Goal: Task Accomplishment & Management: Use online tool/utility

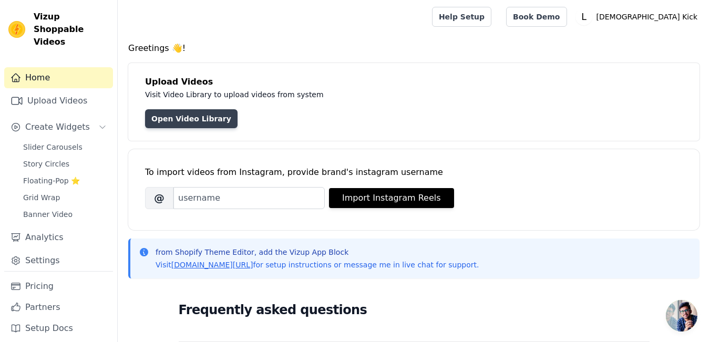
click at [191, 118] on link "Open Video Library" at bounding box center [191, 118] width 93 height 19
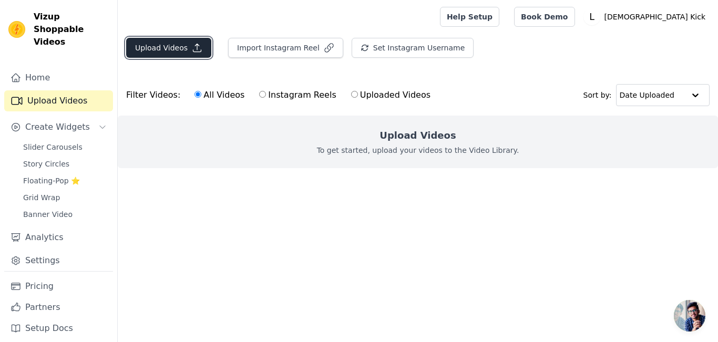
click at [160, 50] on button "Upload Videos" at bounding box center [168, 48] width 85 height 20
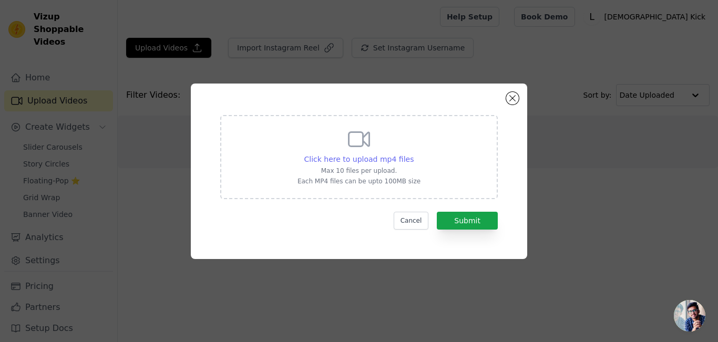
click at [373, 156] on span "Click here to upload mp4 files" at bounding box center [359, 159] width 110 height 8
click at [413, 154] on input "Click here to upload mp4 files Max 10 files per upload. Each MP4 files can be u…" at bounding box center [413, 154] width 1 height 1
type input "C:\fakepath\Portable mini washing machine.mp4"
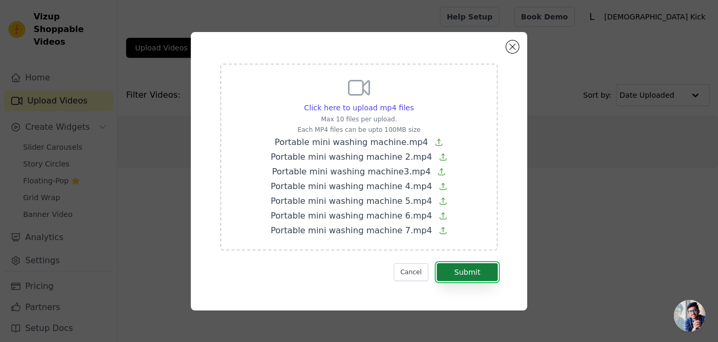
click at [466, 273] on button "Submit" at bounding box center [467, 272] width 61 height 18
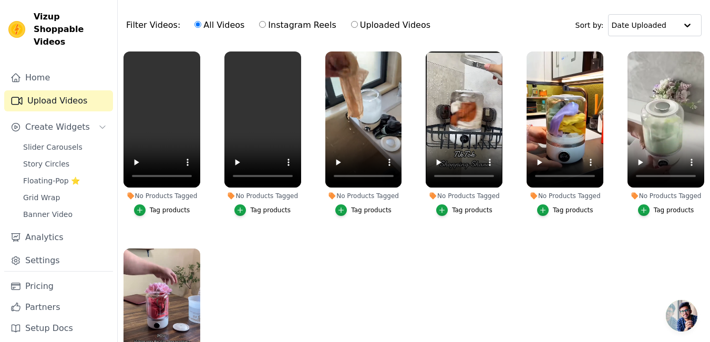
scroll to position [107, 0]
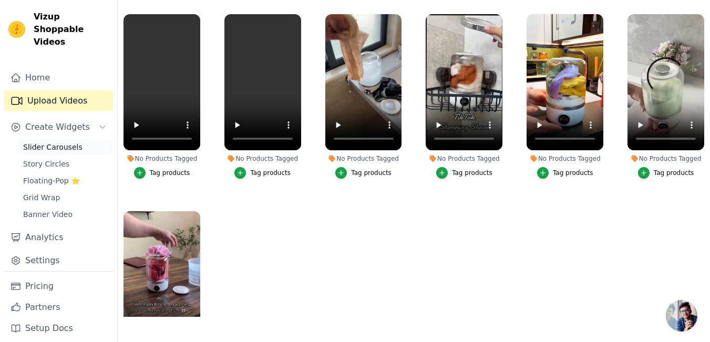
click at [59, 142] on span "Slider Carousels" at bounding box center [52, 147] width 59 height 11
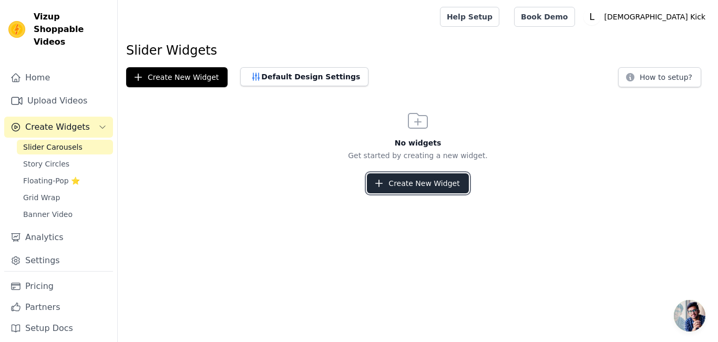
click at [397, 182] on button "Create New Widget" at bounding box center [417, 184] width 101 height 20
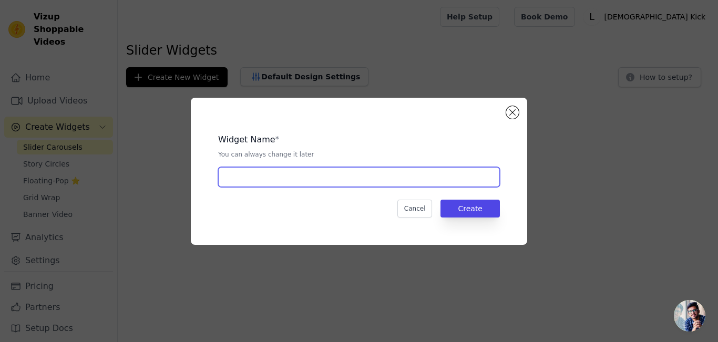
click at [362, 178] on input "text" at bounding box center [359, 177] width 282 height 20
type input "M"
type input "washing machine slider"
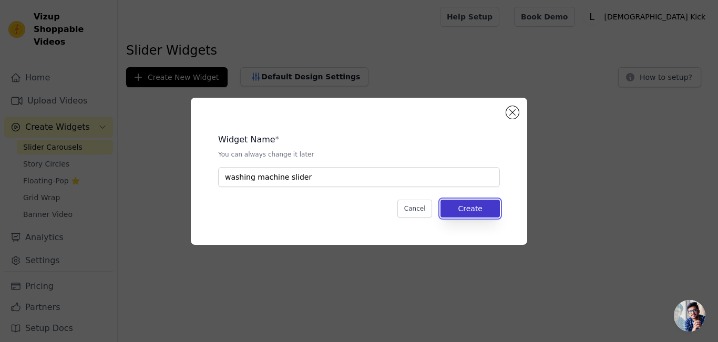
click at [478, 211] on button "Create" at bounding box center [470, 209] width 59 height 18
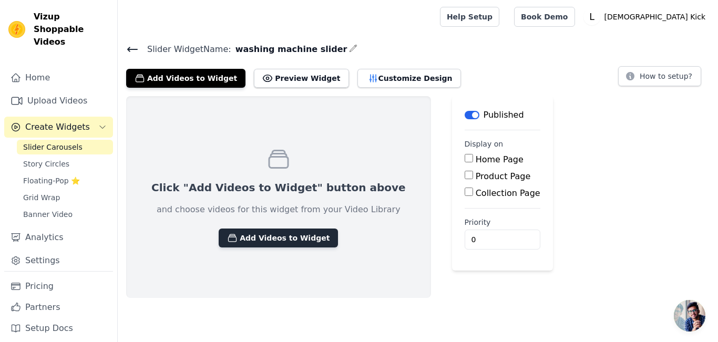
click at [272, 238] on button "Add Videos to Widget" at bounding box center [278, 238] width 119 height 19
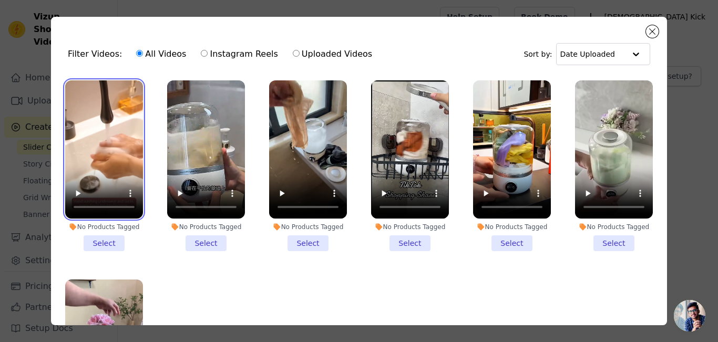
click at [94, 128] on video at bounding box center [104, 149] width 78 height 138
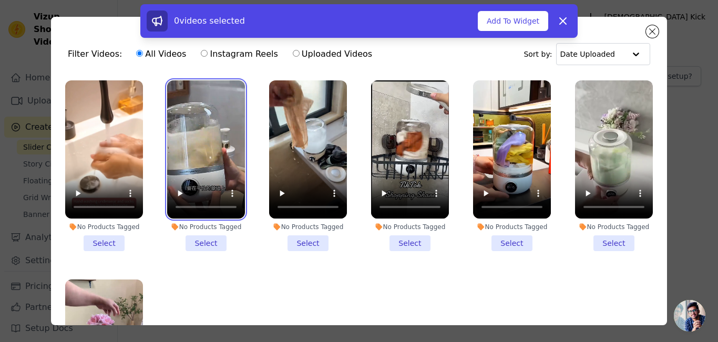
click at [210, 137] on video at bounding box center [206, 149] width 78 height 138
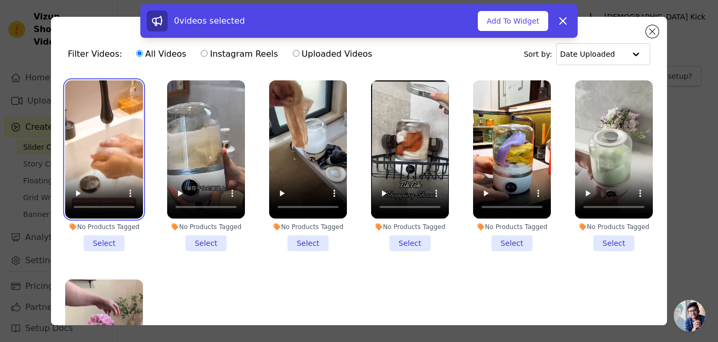
click at [96, 123] on video at bounding box center [104, 149] width 78 height 138
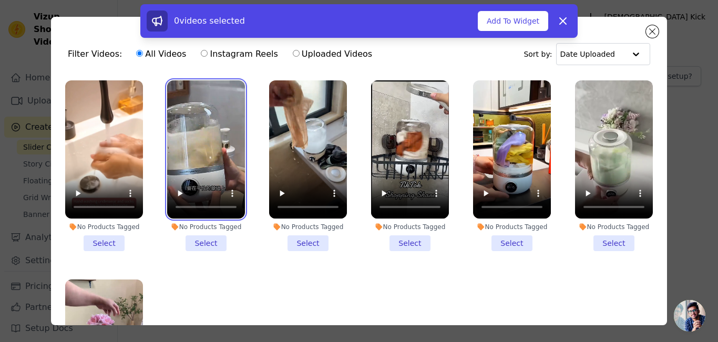
click at [198, 128] on video at bounding box center [206, 149] width 78 height 138
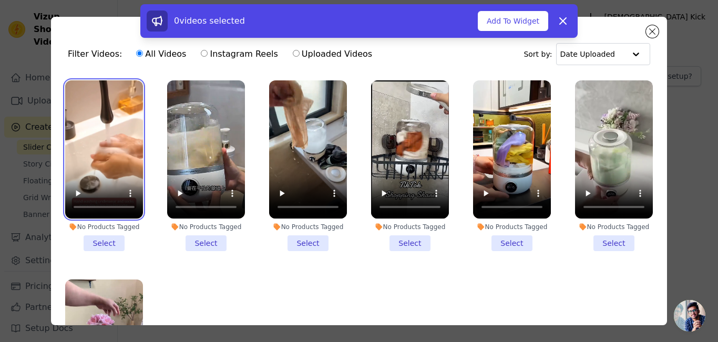
click at [123, 134] on video at bounding box center [104, 149] width 78 height 138
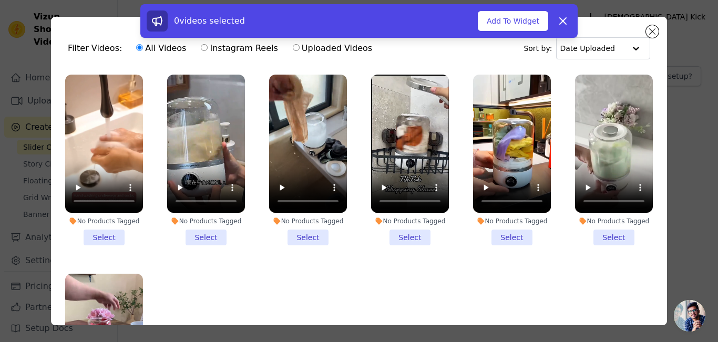
scroll to position [6, 0]
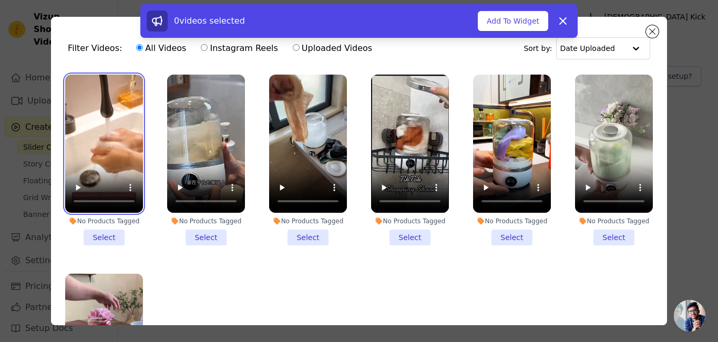
click at [106, 121] on video at bounding box center [104, 144] width 78 height 138
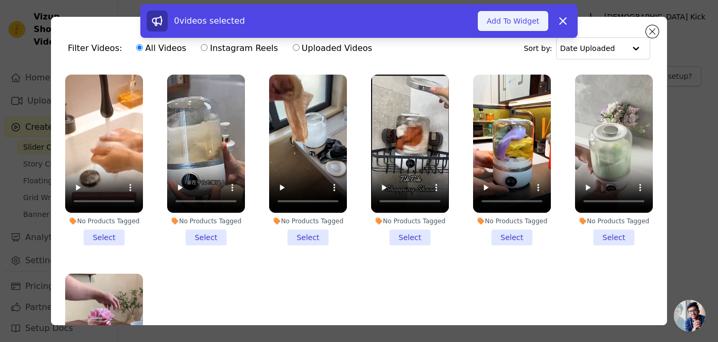
click at [516, 25] on button "Add To Widget" at bounding box center [513, 21] width 70 height 20
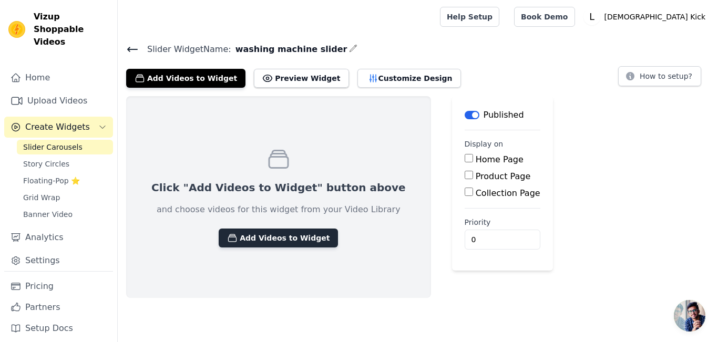
click at [245, 237] on button "Add Videos to Widget" at bounding box center [278, 238] width 119 height 19
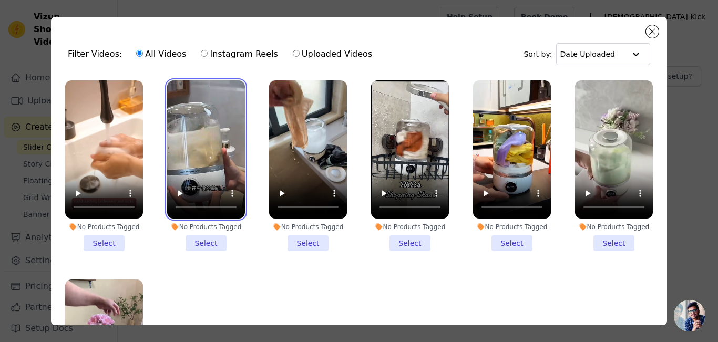
click at [197, 161] on video at bounding box center [206, 149] width 78 height 138
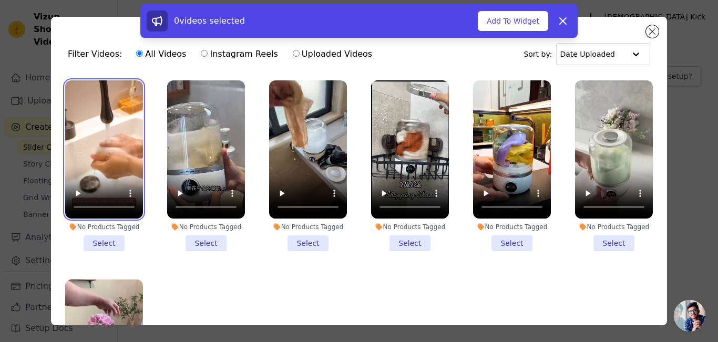
click at [117, 145] on video at bounding box center [104, 149] width 78 height 138
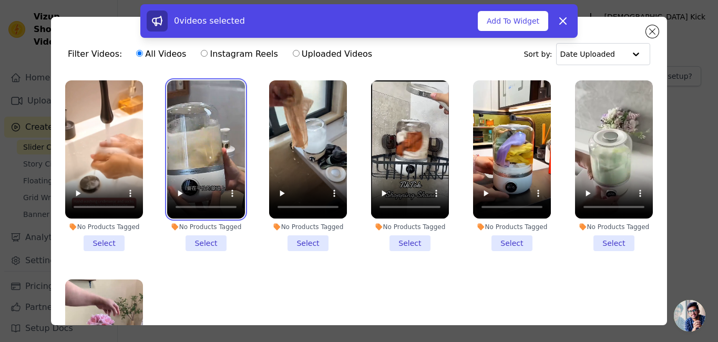
click at [208, 146] on video at bounding box center [206, 149] width 78 height 138
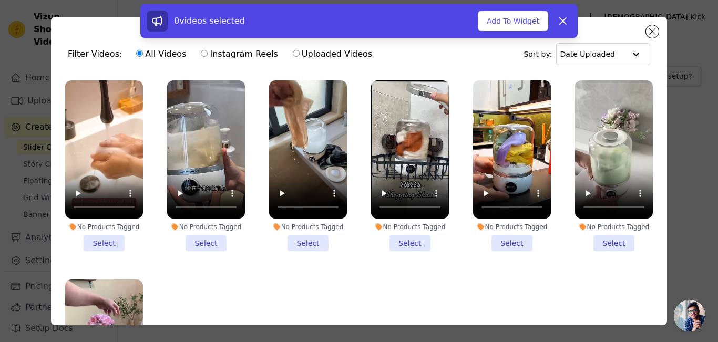
click at [102, 235] on li "No Products Tagged Select" at bounding box center [104, 165] width 78 height 171
click at [0, 0] on input "No Products Tagged Select" at bounding box center [0, 0] width 0 height 0
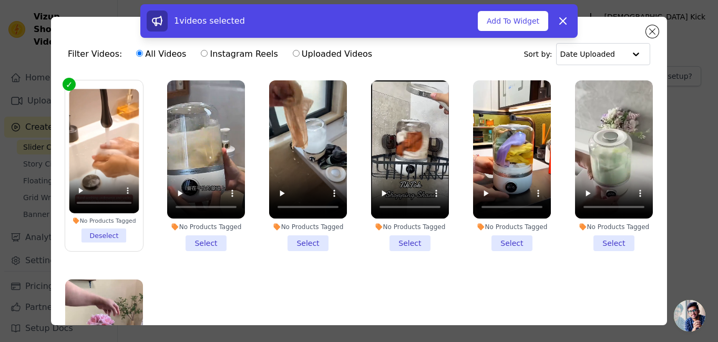
click at [201, 239] on li "No Products Tagged Select" at bounding box center [206, 165] width 78 height 171
click at [0, 0] on input "No Products Tagged Select" at bounding box center [0, 0] width 0 height 0
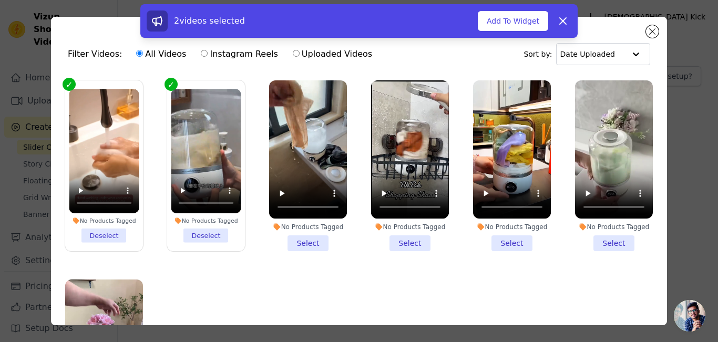
click at [296, 240] on li "No Products Tagged Select" at bounding box center [308, 165] width 78 height 171
click at [0, 0] on input "No Products Tagged Select" at bounding box center [0, 0] width 0 height 0
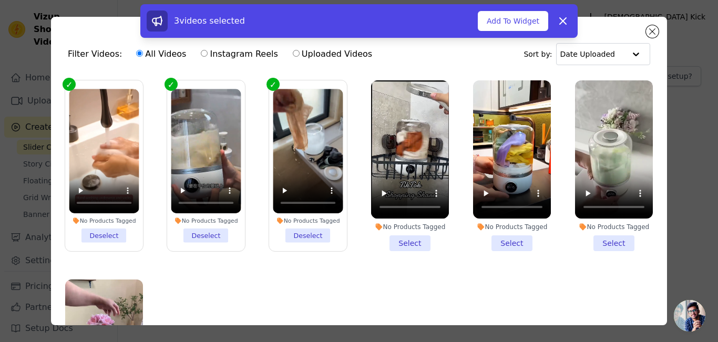
click at [402, 239] on li "No Products Tagged Select" at bounding box center [410, 165] width 78 height 171
click at [0, 0] on input "No Products Tagged Select" at bounding box center [0, 0] width 0 height 0
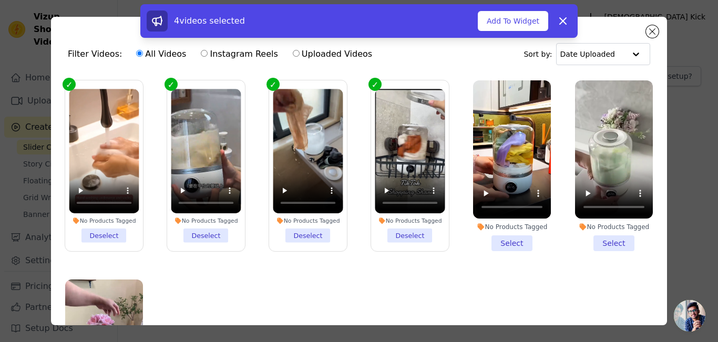
click at [105, 233] on li "No Products Tagged Deselect" at bounding box center [104, 166] width 70 height 154
click at [0, 0] on input "No Products Tagged Deselect" at bounding box center [0, 0] width 0 height 0
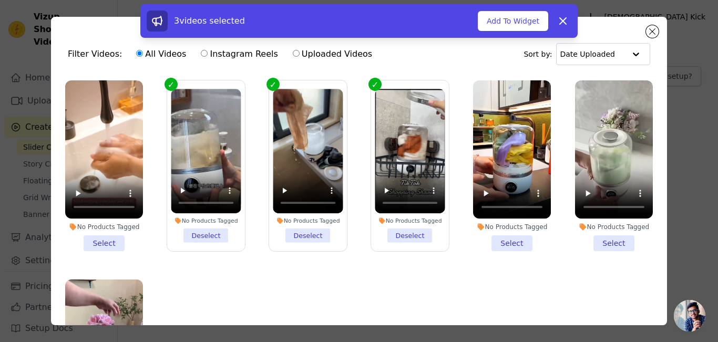
click at [495, 244] on li "No Products Tagged Select" at bounding box center [512, 165] width 78 height 171
click at [0, 0] on input "No Products Tagged Select" at bounding box center [0, 0] width 0 height 0
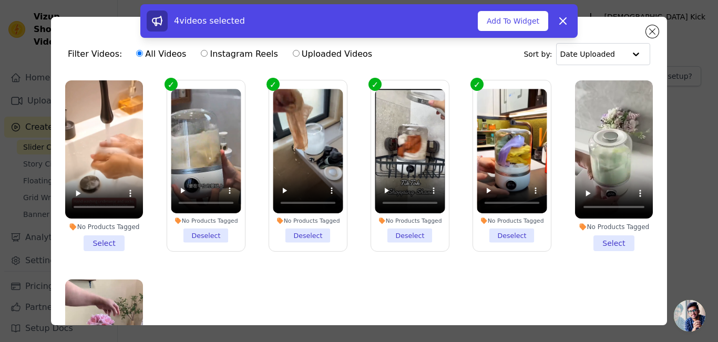
click at [596, 236] on li "No Products Tagged Select" at bounding box center [614, 165] width 78 height 171
click at [0, 0] on input "No Products Tagged Select" at bounding box center [0, 0] width 0 height 0
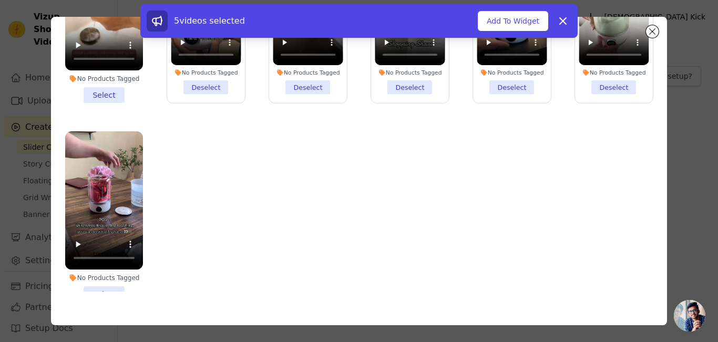
scroll to position [87, 0]
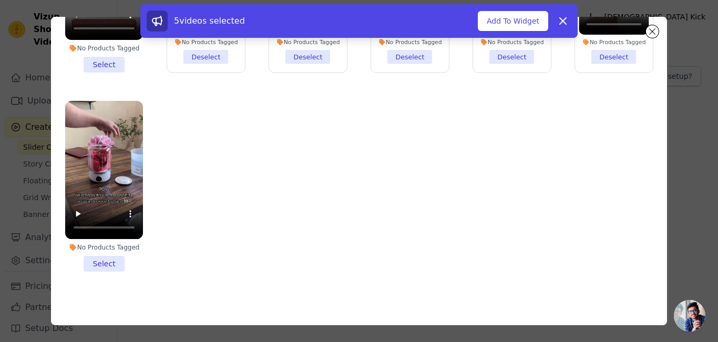
click at [99, 257] on li "No Products Tagged Select" at bounding box center [104, 186] width 78 height 171
click at [0, 0] on input "No Products Tagged Select" at bounding box center [0, 0] width 0 height 0
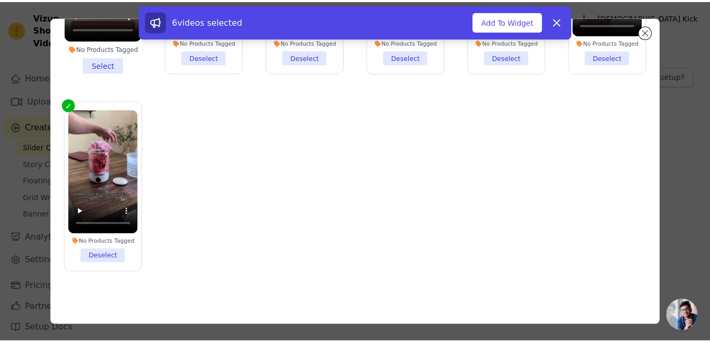
scroll to position [0, 0]
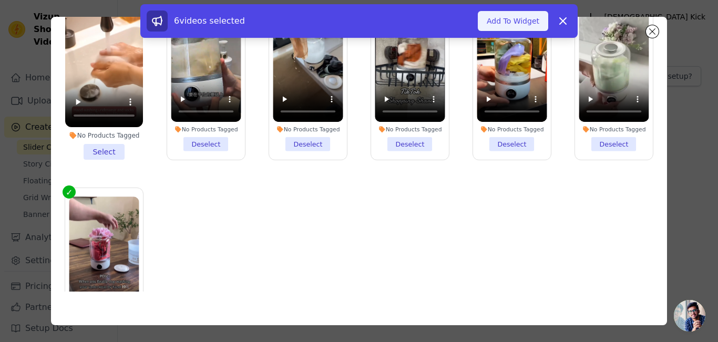
click at [505, 21] on button "Add To Widget" at bounding box center [513, 21] width 70 height 20
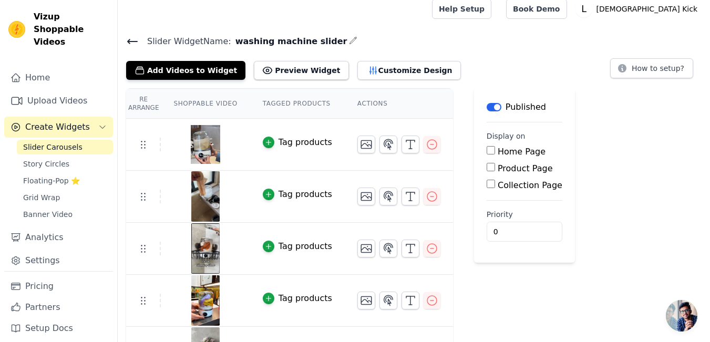
scroll to position [6, 0]
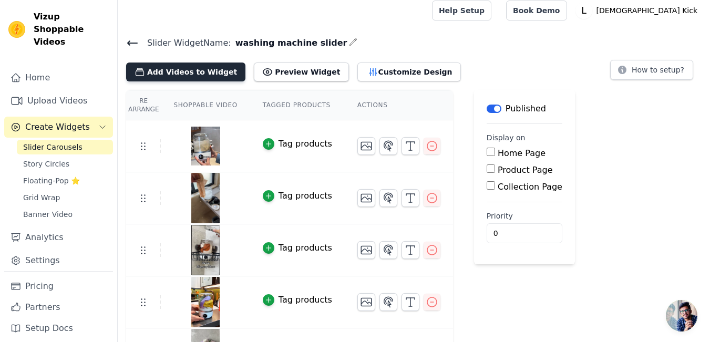
click at [198, 74] on button "Add Videos to Widget" at bounding box center [185, 72] width 119 height 19
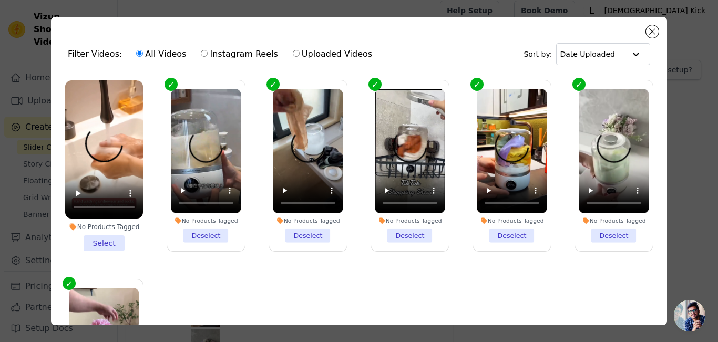
click at [97, 237] on li "No Products Tagged Select" at bounding box center [104, 165] width 78 height 171
click at [0, 0] on input "No Products Tagged Select" at bounding box center [0, 0] width 0 height 0
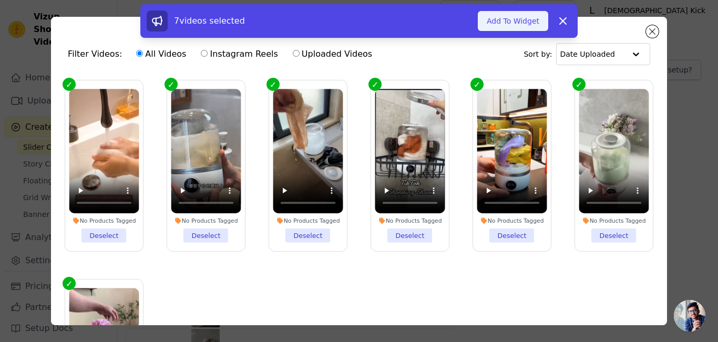
click at [516, 22] on button "Add To Widget" at bounding box center [513, 21] width 70 height 20
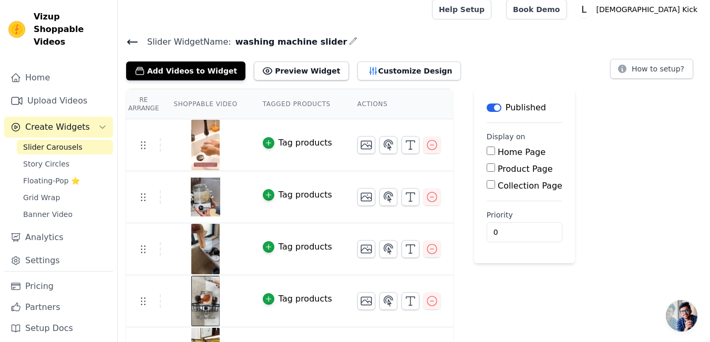
scroll to position [8, 0]
click at [273, 70] on button "Preview Widget" at bounding box center [301, 70] width 95 height 19
click at [358, 67] on button "Customize Design" at bounding box center [410, 70] width 104 height 19
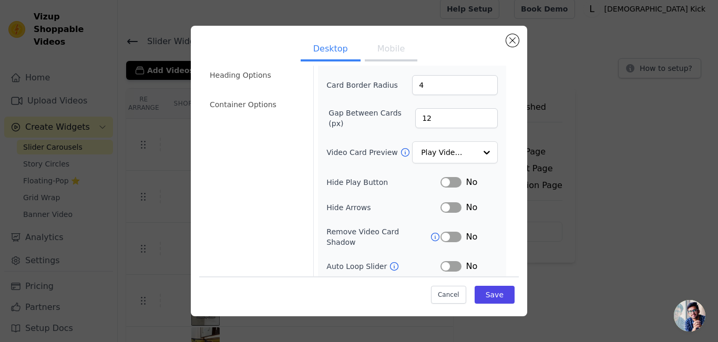
scroll to position [71, 0]
click at [447, 261] on button "Label" at bounding box center [451, 266] width 21 height 11
click at [477, 151] on div at bounding box center [486, 152] width 21 height 21
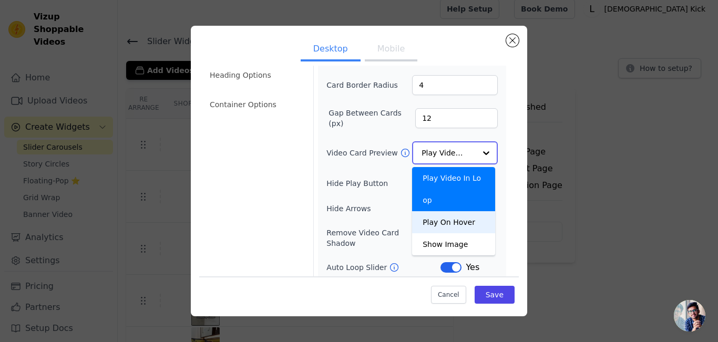
click at [452, 211] on div "Play On Hover" at bounding box center [453, 222] width 83 height 22
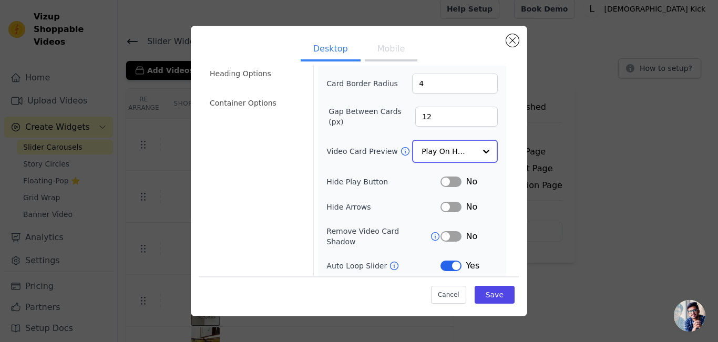
scroll to position [83, 0]
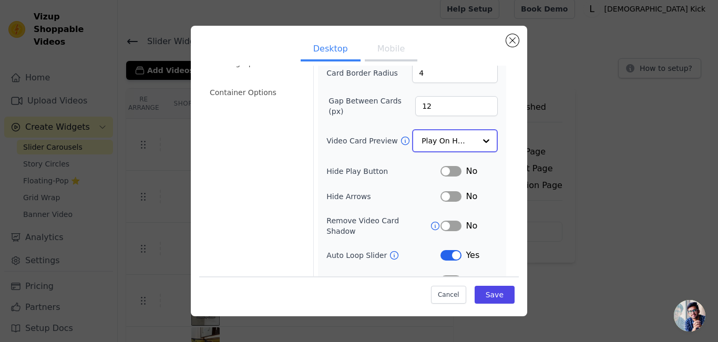
click at [480, 140] on div at bounding box center [486, 140] width 21 height 21
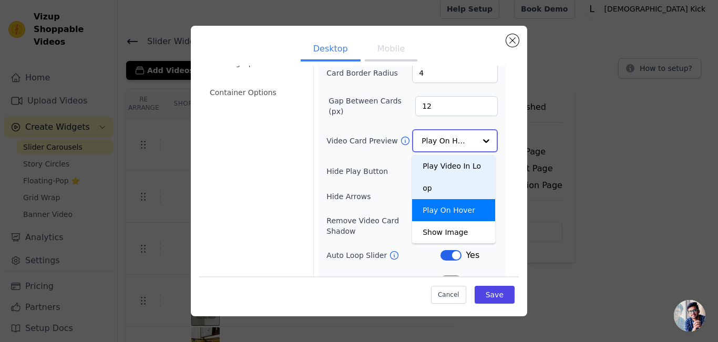
click at [437, 167] on div "Play Video In Loop" at bounding box center [453, 177] width 83 height 44
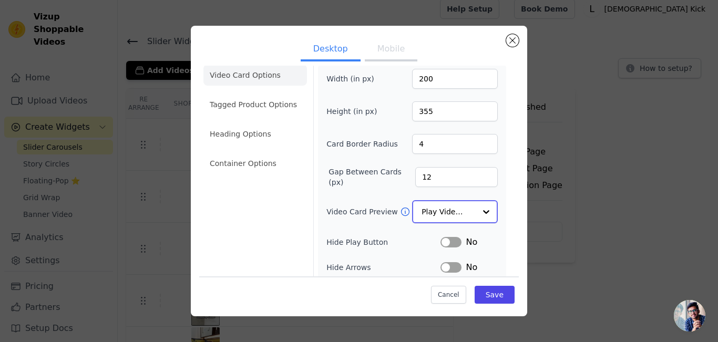
scroll to position [0, 0]
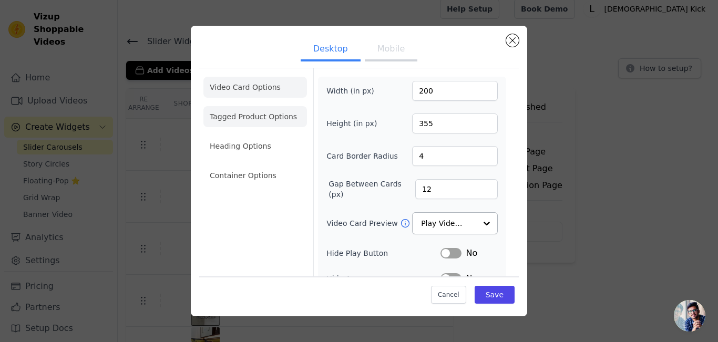
click at [250, 118] on li "Tagged Product Options" at bounding box center [255, 116] width 104 height 21
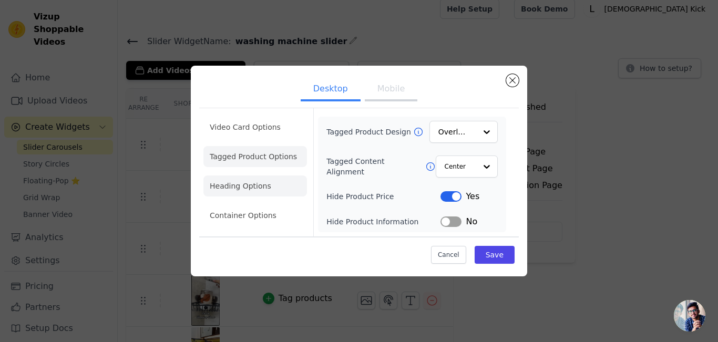
click at [246, 183] on li "Heading Options" at bounding box center [255, 186] width 104 height 21
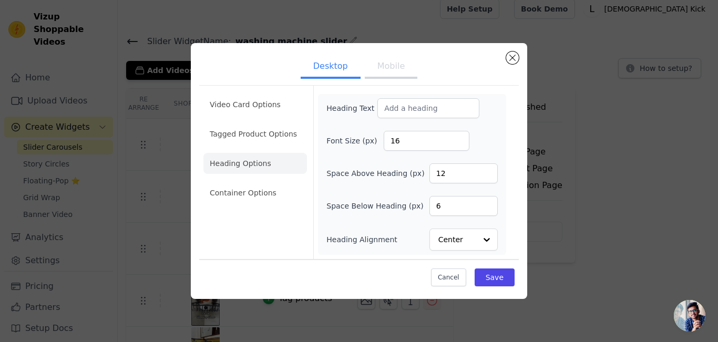
click at [243, 161] on li "Heading Options" at bounding box center [255, 163] width 104 height 21
click at [417, 106] on input "Heading Text" at bounding box center [429, 108] width 102 height 20
type input "C"
type input "Our Happy Customers"
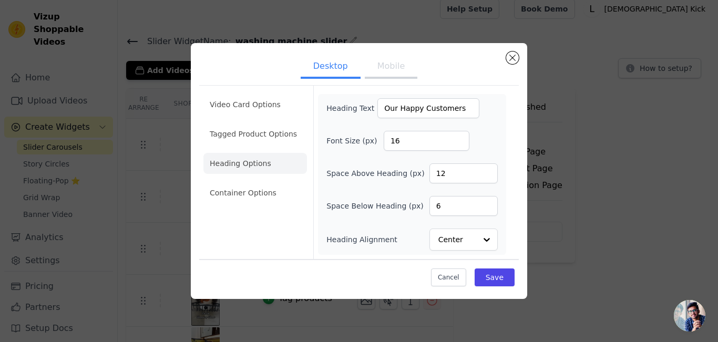
click at [383, 65] on button "Mobile" at bounding box center [391, 67] width 53 height 23
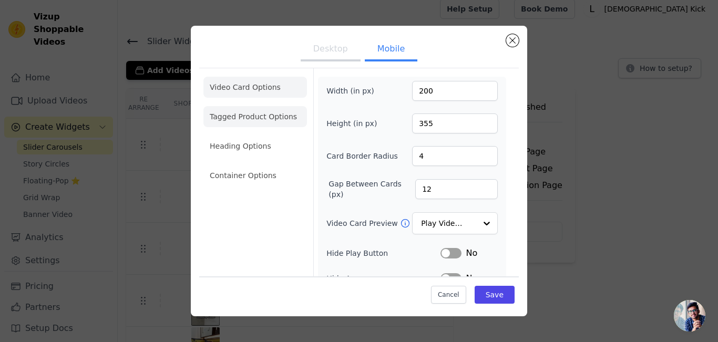
click at [262, 118] on li "Tagged Product Options" at bounding box center [255, 116] width 104 height 21
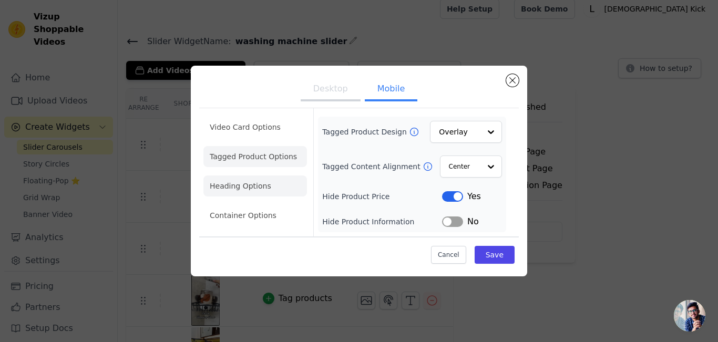
click at [227, 182] on li "Heading Options" at bounding box center [255, 186] width 104 height 21
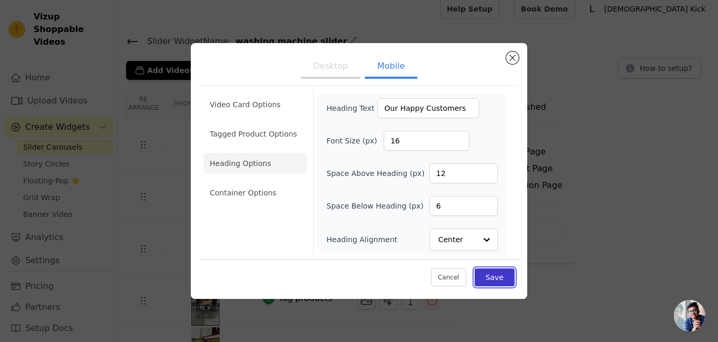
click at [493, 278] on button "Save" at bounding box center [495, 278] width 40 height 18
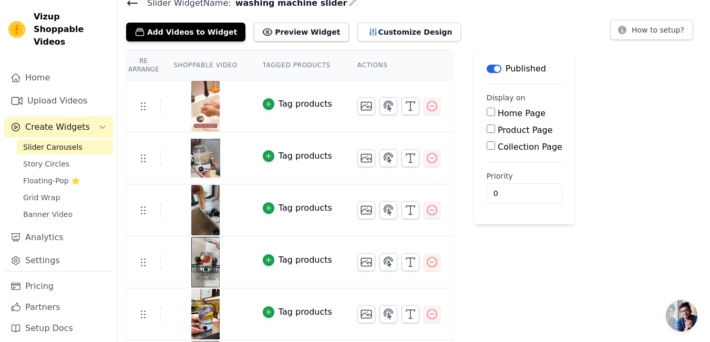
scroll to position [49, 0]
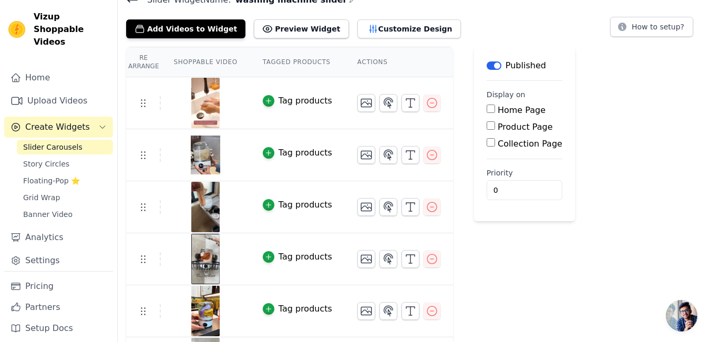
click at [487, 128] on input "Product Page" at bounding box center [491, 125] width 8 height 8
checkbox input "true"
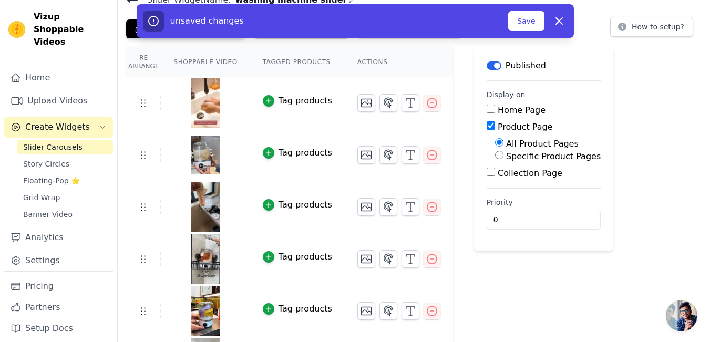
click at [495, 154] on input "Specific Product Pages" at bounding box center [499, 155] width 8 height 8
radio input "true"
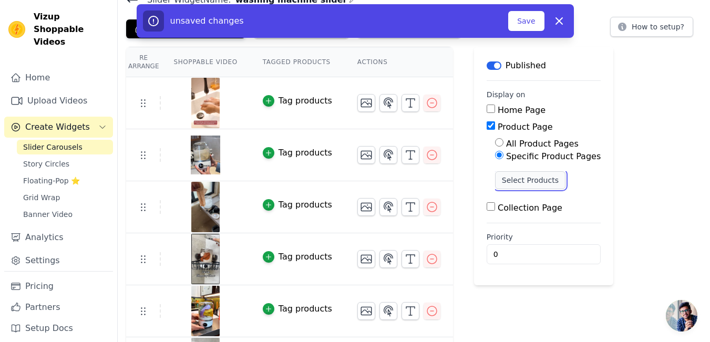
click at [499, 179] on button "Select Products" at bounding box center [530, 180] width 70 height 18
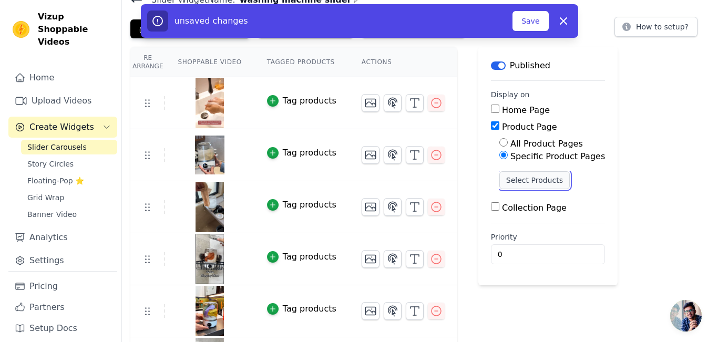
scroll to position [0, 0]
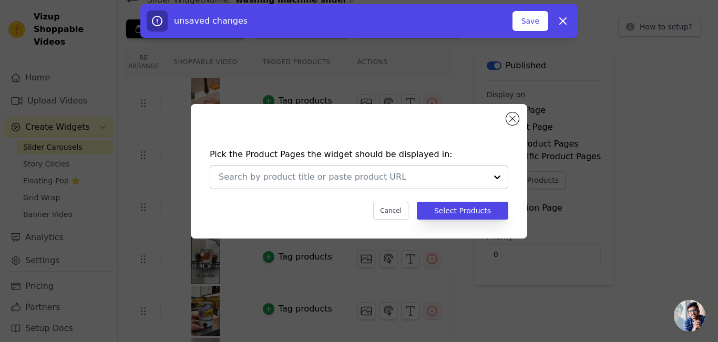
click at [495, 178] on div at bounding box center [497, 177] width 21 height 23
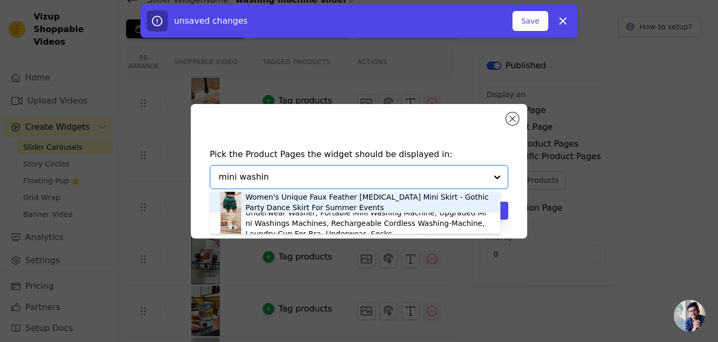
type input "mini washing"
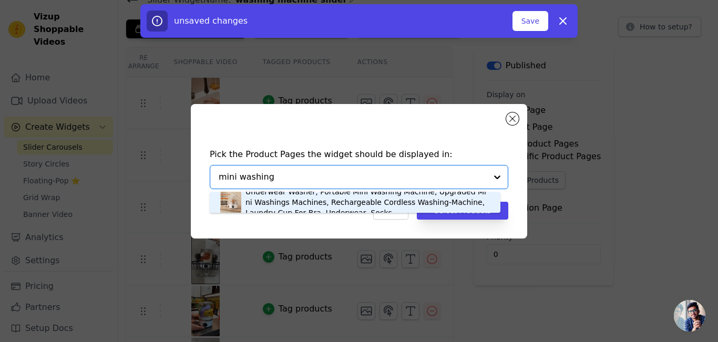
click at [329, 198] on div "Underwear Washer, Portable Mini Washing Machine, Upgraded Mini Washings Machine…" at bounding box center [368, 203] width 244 height 32
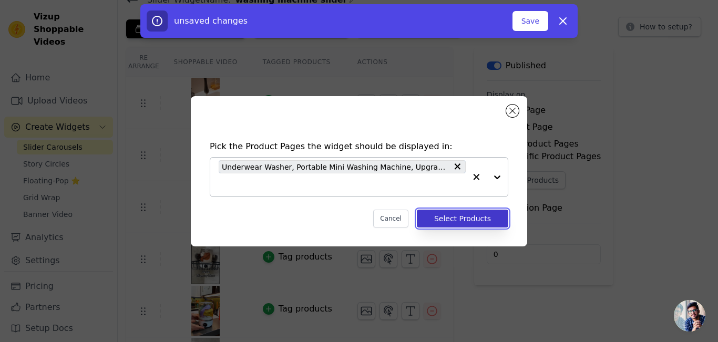
click at [455, 216] on button "Select Products" at bounding box center [462, 219] width 91 height 18
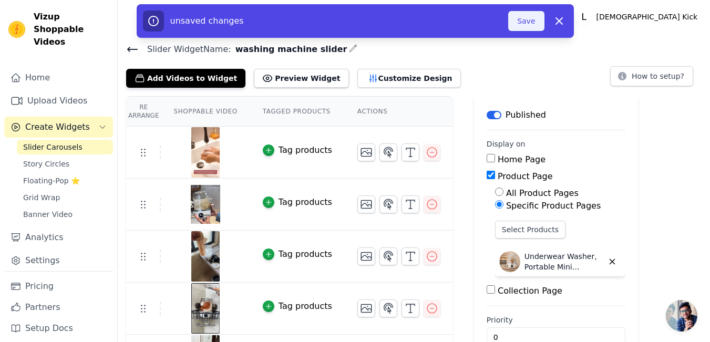
click at [523, 20] on button "Save" at bounding box center [526, 21] width 36 height 20
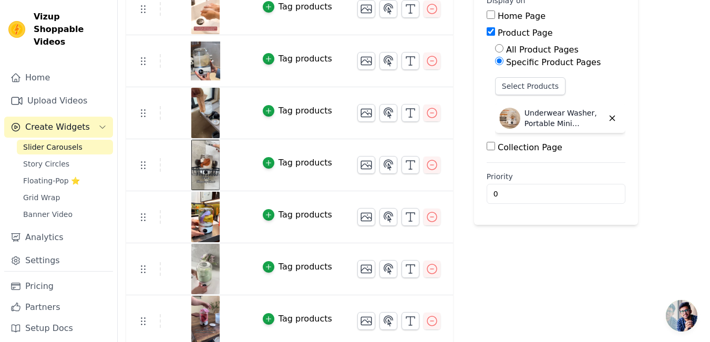
scroll to position [148, 0]
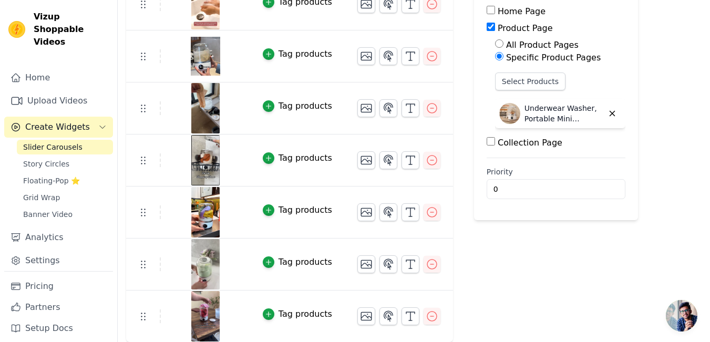
click at [70, 142] on span "Slider Carousels" at bounding box center [52, 147] width 59 height 11
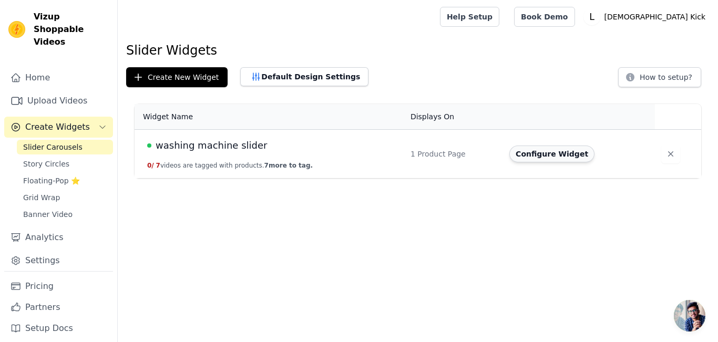
click at [541, 156] on button "Configure Widget" at bounding box center [552, 154] width 85 height 17
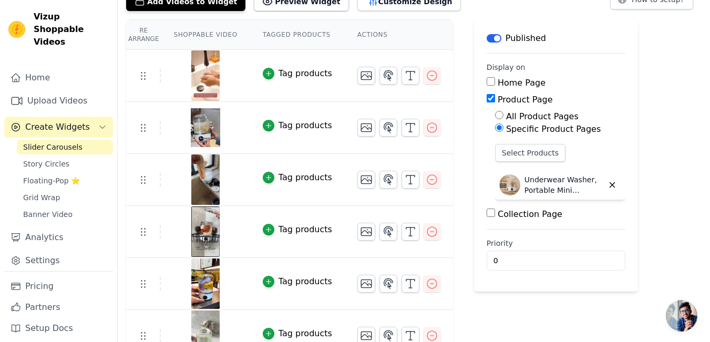
scroll to position [75, 0]
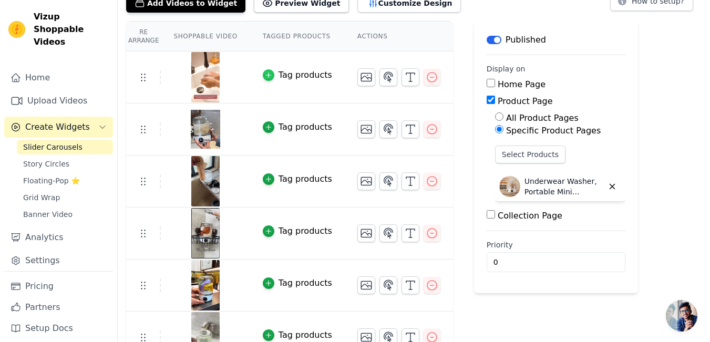
click at [265, 74] on icon "button" at bounding box center [268, 75] width 7 height 7
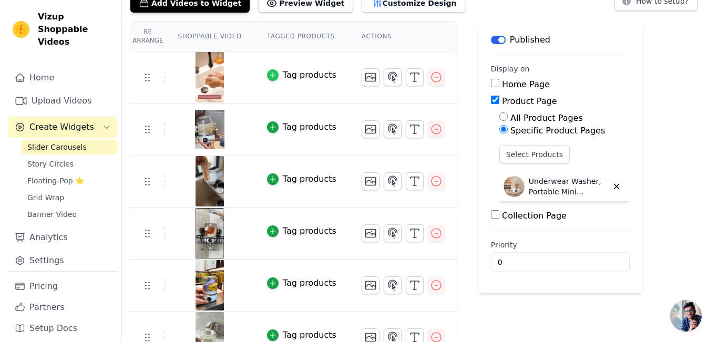
scroll to position [0, 0]
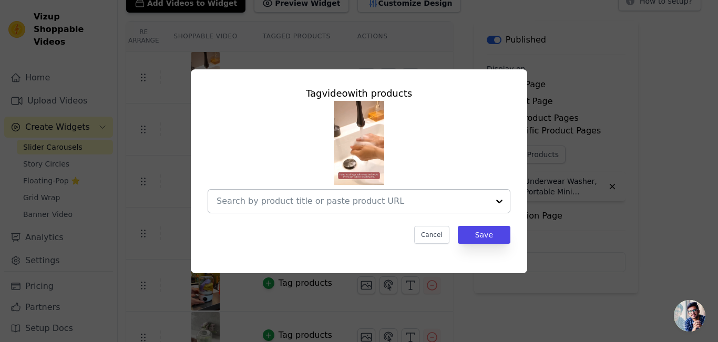
click at [500, 203] on div at bounding box center [499, 201] width 21 height 23
click at [437, 236] on button "Cancel" at bounding box center [431, 235] width 35 height 18
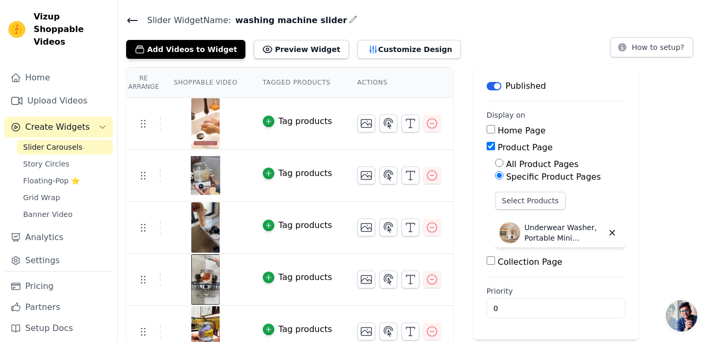
scroll to position [30, 0]
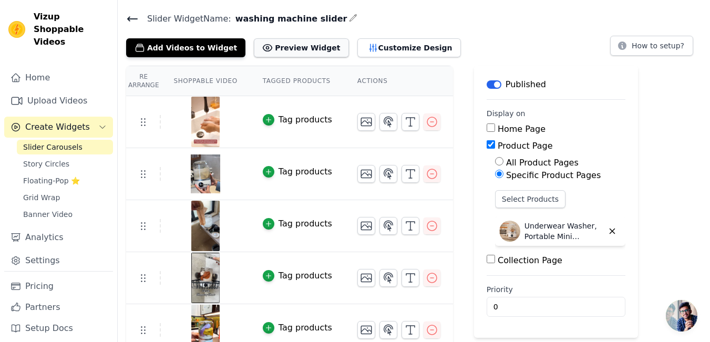
click at [288, 45] on button "Preview Widget" at bounding box center [301, 47] width 95 height 19
click at [664, 45] on button "How to setup?" at bounding box center [651, 46] width 83 height 20
